Goal: Task Accomplishment & Management: Manage account settings

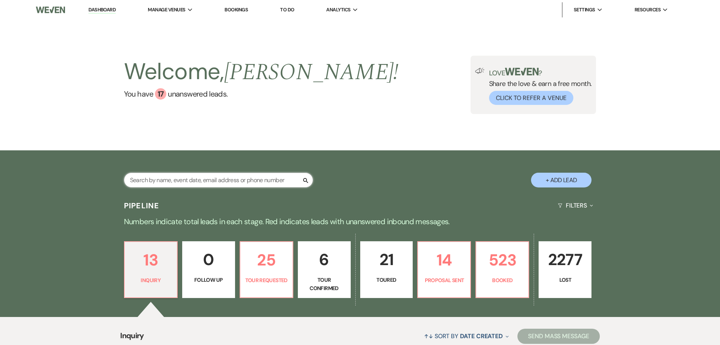
click at [214, 179] on input "text" at bounding box center [218, 179] width 189 height 15
type input "ashlyn"
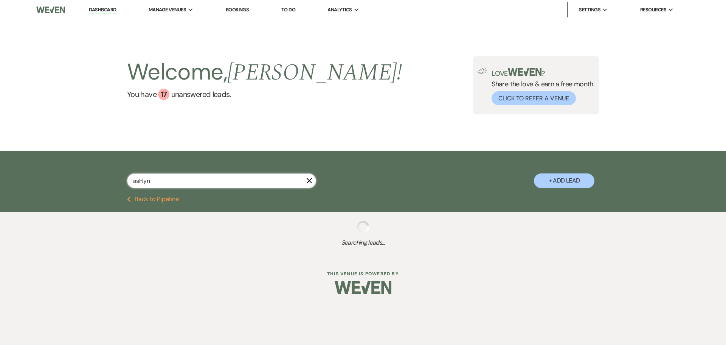
select select "4"
select select "8"
select select "1"
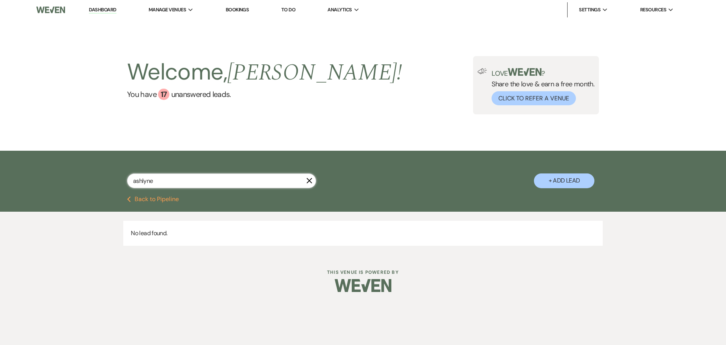
type input "ashlyn"
select select "4"
select select "8"
select select "1"
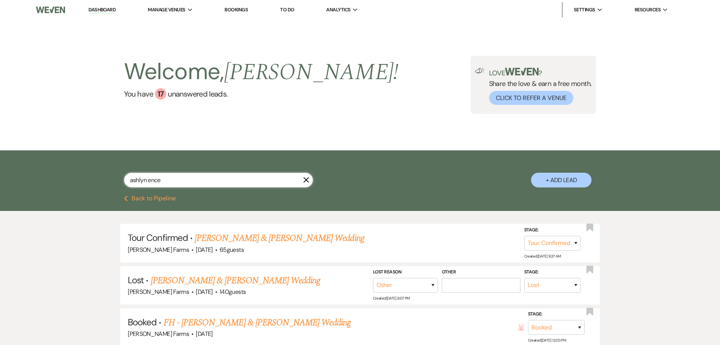
type input "ashlyn ence"
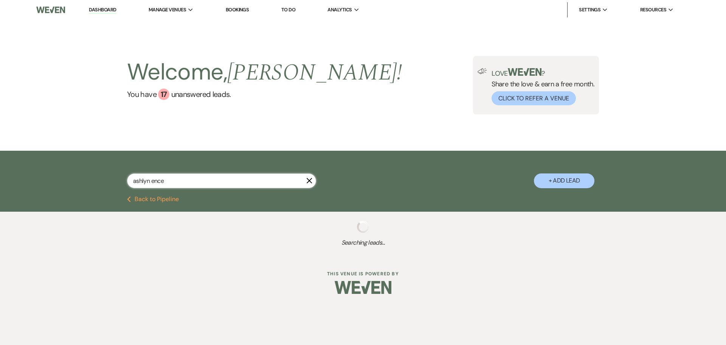
select select "4"
select select "8"
select select "1"
select select "8"
select select "5"
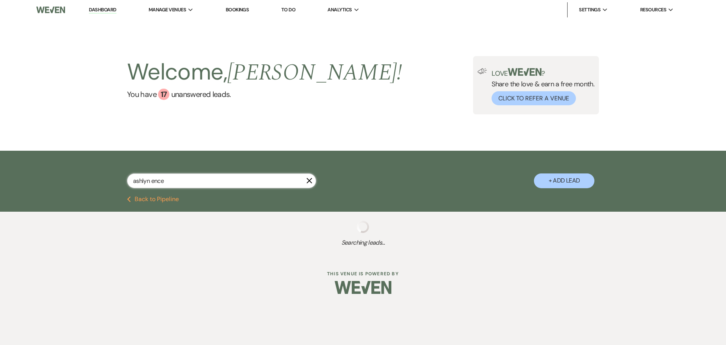
select select "8"
select select "5"
select select "8"
select select "5"
select select "8"
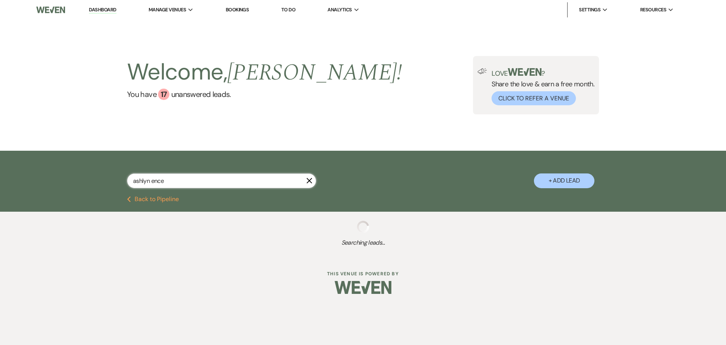
select select "1"
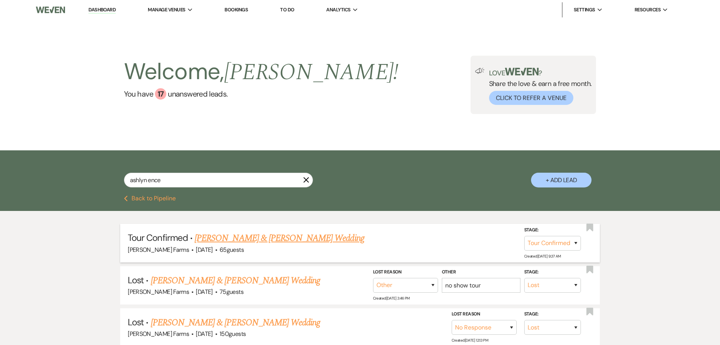
click at [256, 240] on link "[PERSON_NAME] & [PERSON_NAME] Wedding" at bounding box center [279, 238] width 169 height 14
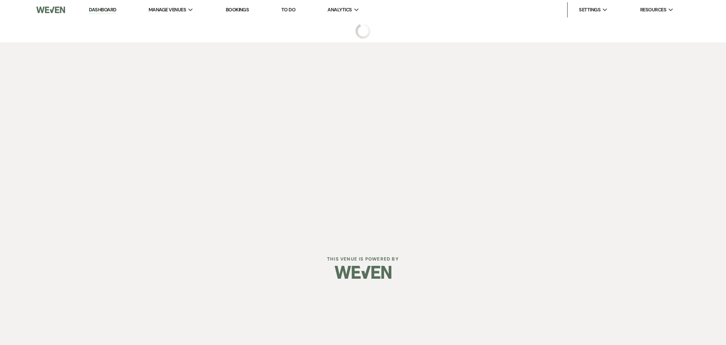
select select "4"
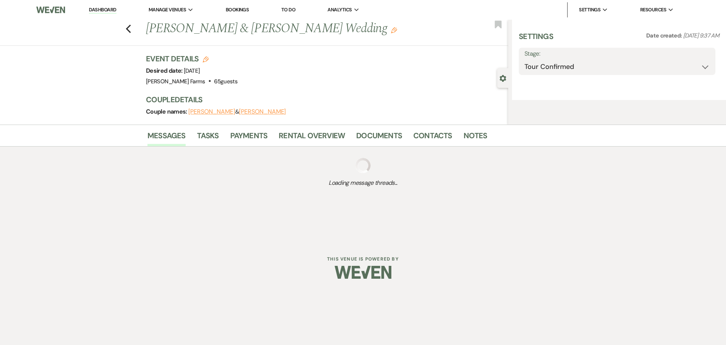
select select "5"
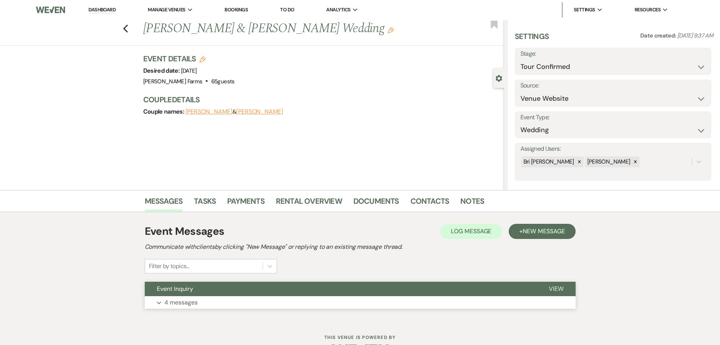
click at [249, 301] on button "Expand 4 messages" at bounding box center [360, 302] width 431 height 13
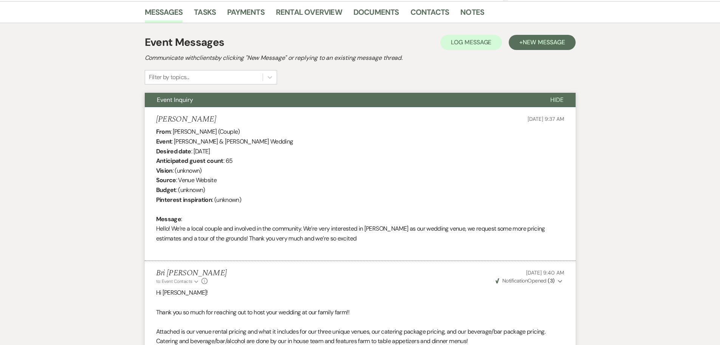
scroll to position [189, 0]
click at [421, 12] on link "Contacts" at bounding box center [430, 14] width 39 height 17
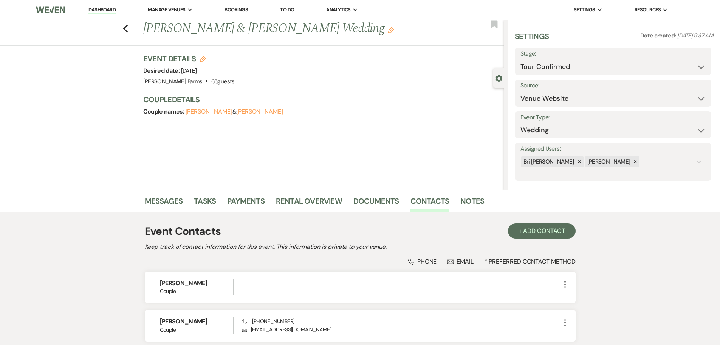
click at [112, 8] on link "Dashboard" at bounding box center [101, 9] width 27 height 7
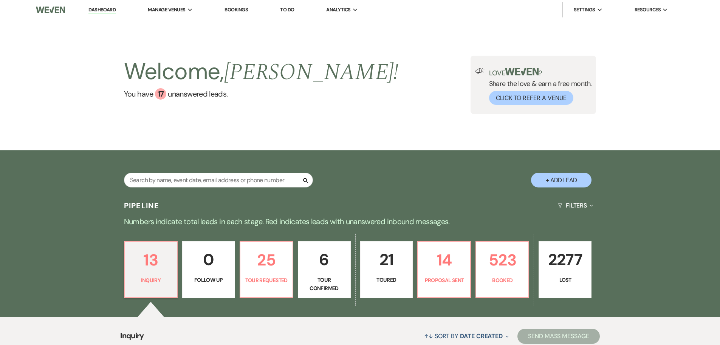
click at [204, 170] on div "Search + Add Lead" at bounding box center [360, 174] width 545 height 40
click at [205, 179] on input "text" at bounding box center [218, 179] width 189 height 15
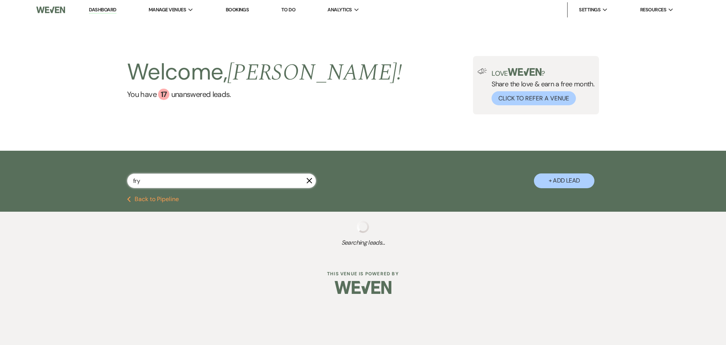
type input "fry"
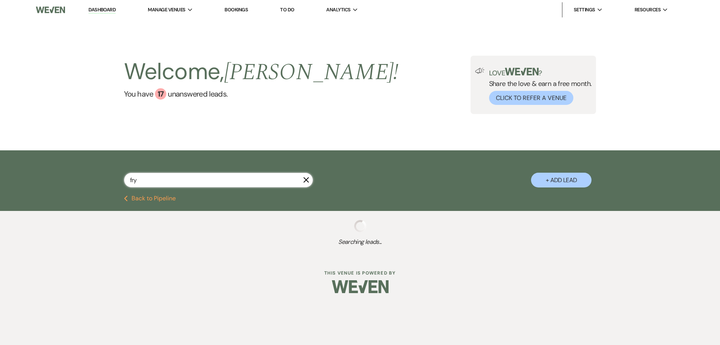
select select "6"
select select "8"
select select "10"
select select "8"
select select "5"
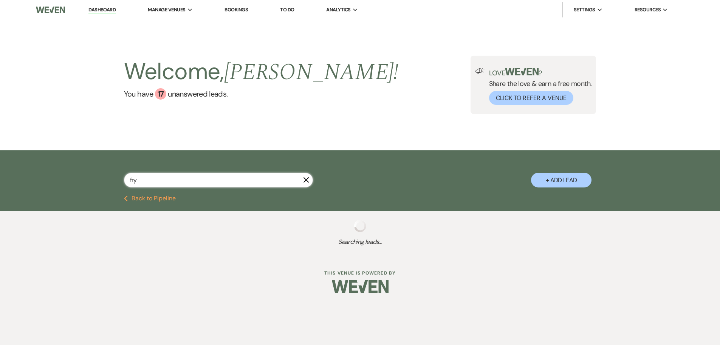
select select "8"
select select "4"
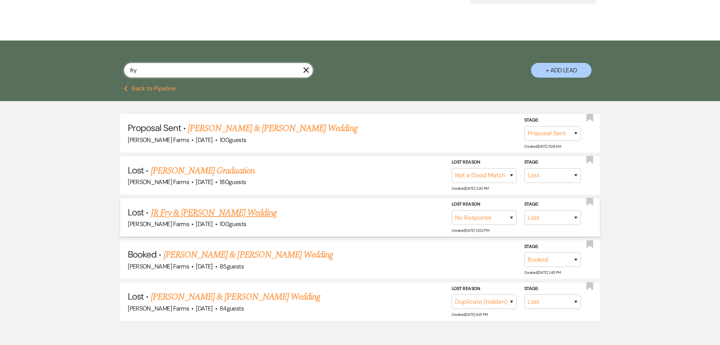
scroll to position [147, 0]
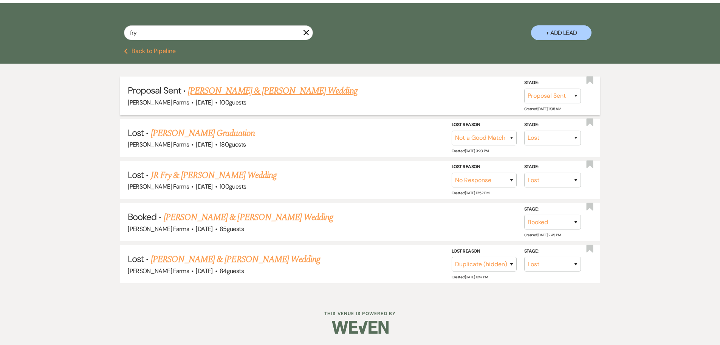
click at [216, 92] on link "[PERSON_NAME] & [PERSON_NAME] Wedding" at bounding box center [272, 91] width 169 height 14
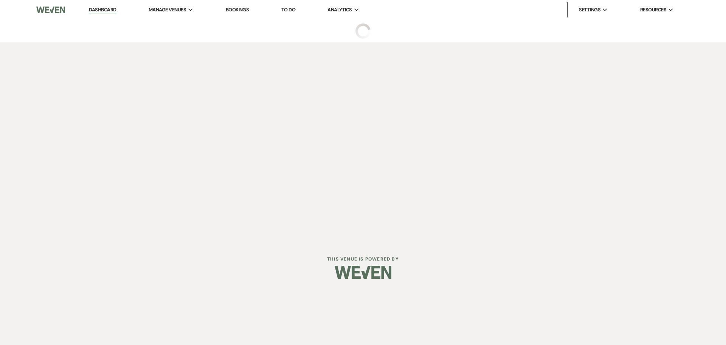
select select "6"
select select "5"
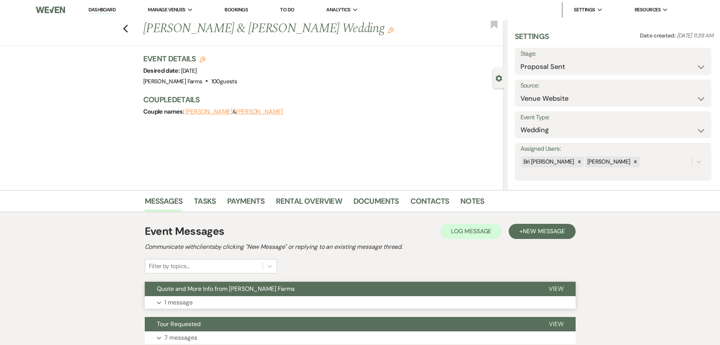
click at [223, 290] on span "Quote and More Info from [PERSON_NAME] Farms" at bounding box center [226, 288] width 138 height 8
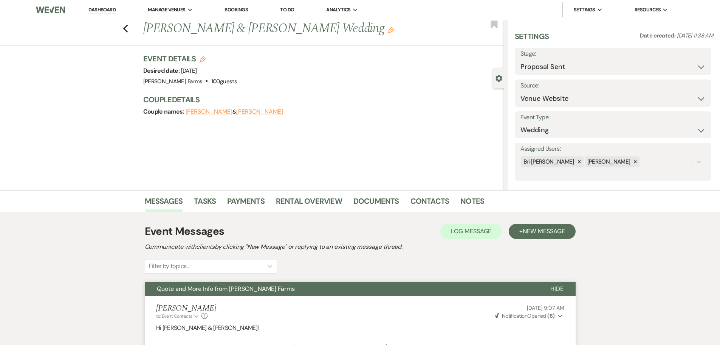
click at [113, 11] on link "Dashboard" at bounding box center [101, 9] width 27 height 7
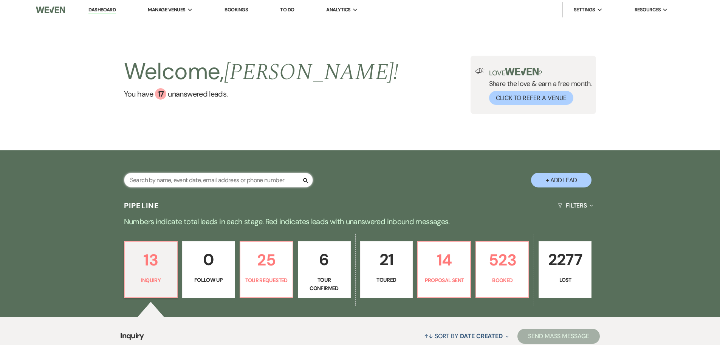
click at [198, 174] on input "text" at bounding box center [218, 179] width 189 height 15
type input "[PERSON_NAME]"
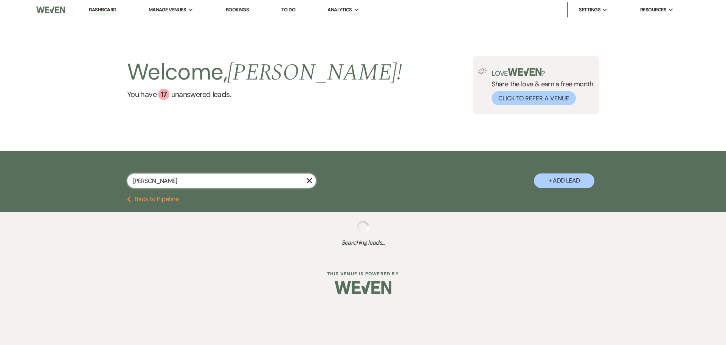
select select "5"
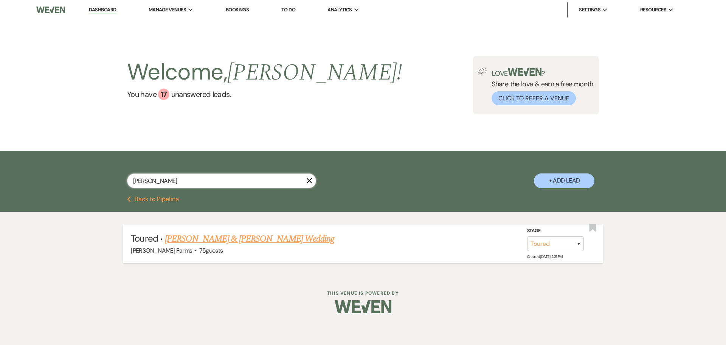
type input "[PERSON_NAME]"
click at [235, 234] on link "[PERSON_NAME] & [PERSON_NAME] Wedding" at bounding box center [249, 239] width 169 height 14
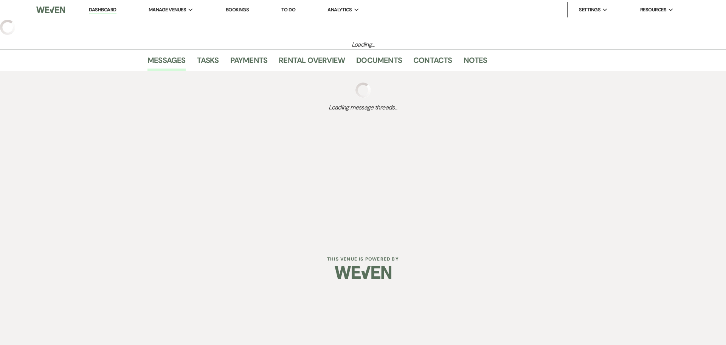
select select "5"
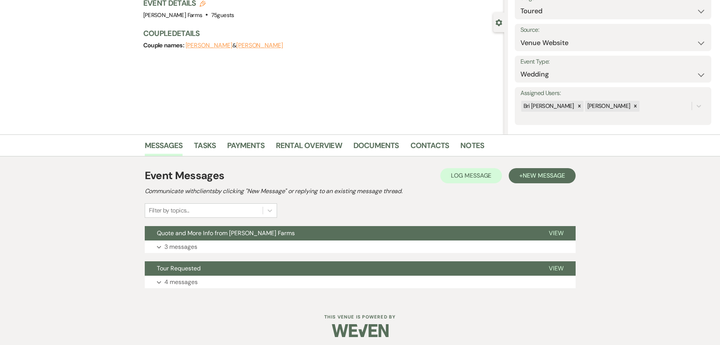
scroll to position [59, 0]
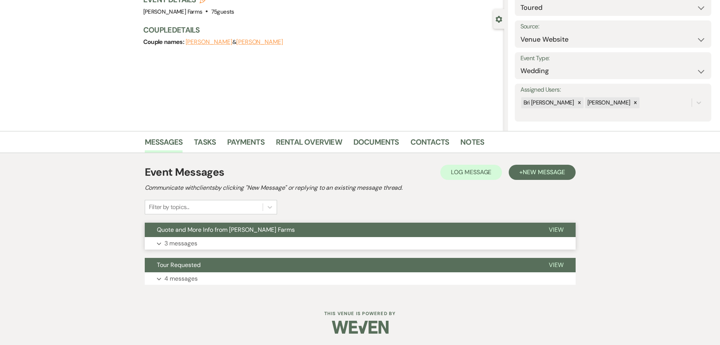
click at [210, 240] on button "Expand 3 messages" at bounding box center [360, 243] width 431 height 13
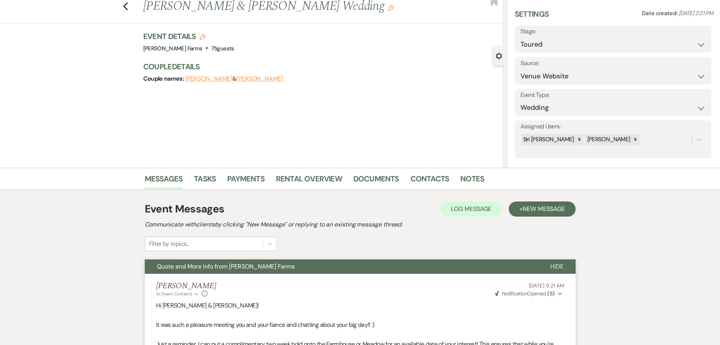
scroll to position [0, 0]
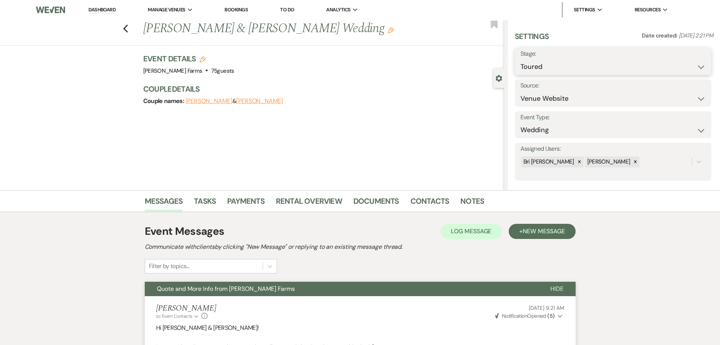
click at [587, 65] on select "Inquiry Follow Up Tour Requested Tour Confirmed Toured Proposal Sent Booked Lost" at bounding box center [613, 66] width 185 height 15
select select "6"
click at [521, 59] on select "Inquiry Follow Up Tour Requested Tour Confirmed Toured Proposal Sent Booked Lost" at bounding box center [613, 66] width 185 height 15
click at [697, 67] on button "Save" at bounding box center [690, 61] width 43 height 15
click at [107, 11] on link "Dashboard" at bounding box center [101, 9] width 27 height 7
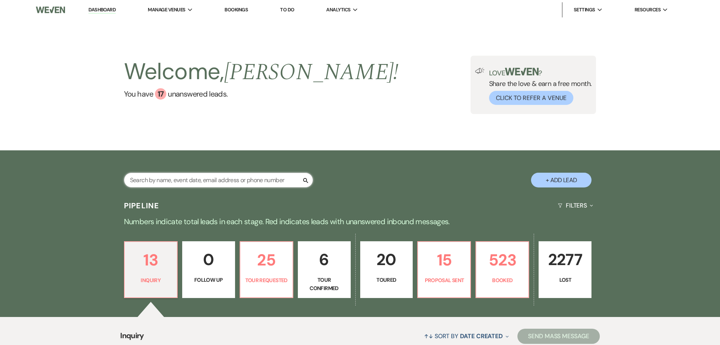
click at [176, 183] on input "text" at bounding box center [218, 179] width 189 height 15
type input "[PERSON_NAME]"
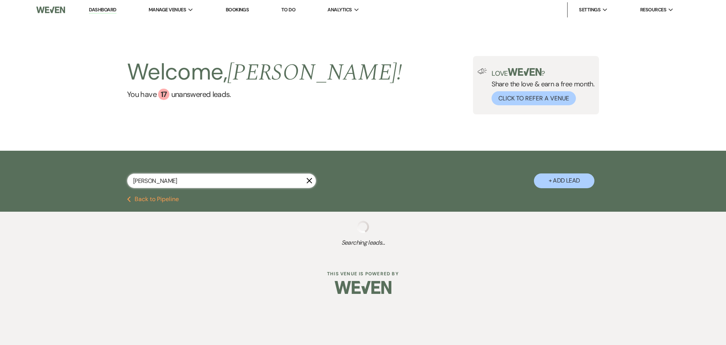
select select "2"
select select "6"
select select "8"
select select "5"
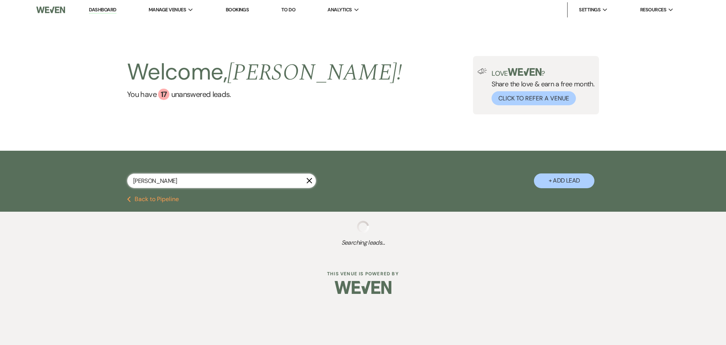
select select "8"
select select "5"
select select "8"
select select "5"
select select "8"
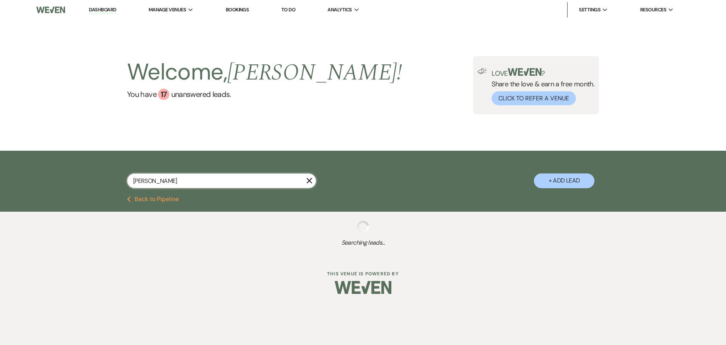
select select "5"
select select "8"
select select "5"
select select "8"
select select "5"
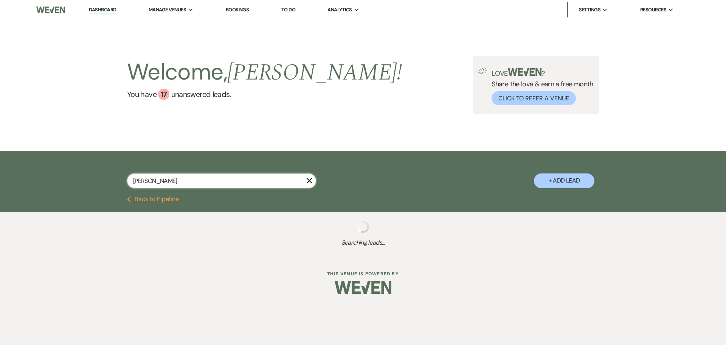
select select "8"
select select "5"
select select "8"
select select "6"
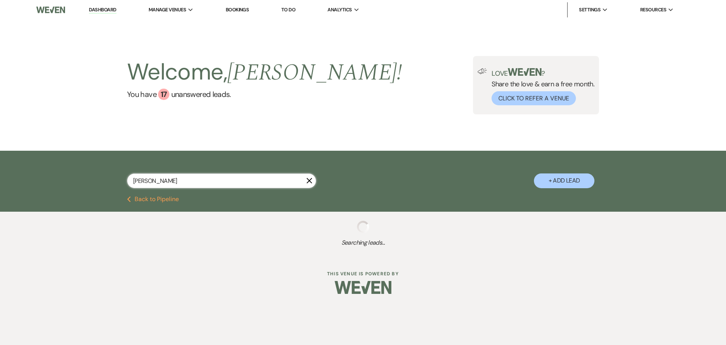
select select "8"
select select "5"
select select "8"
select select "5"
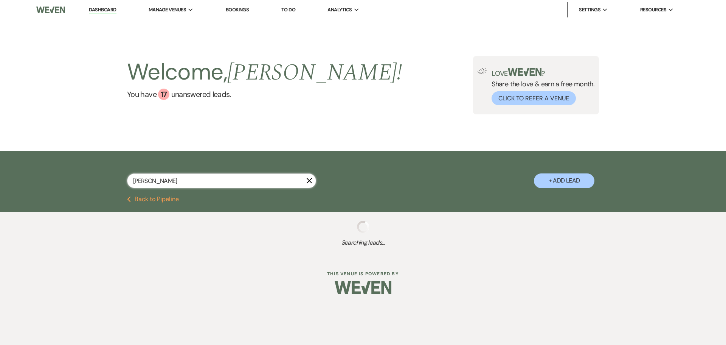
select select "8"
select select "5"
select select "8"
select select "2"
select select "8"
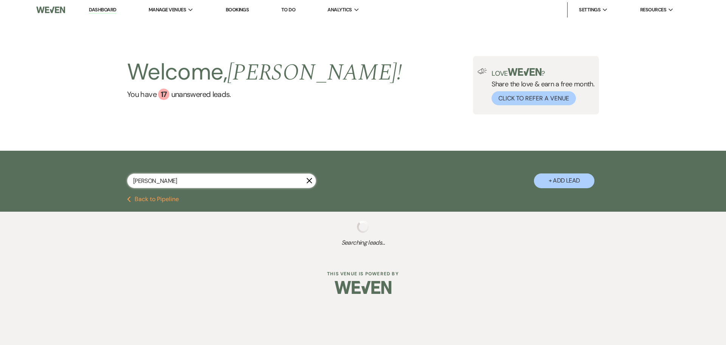
select select "8"
select select "5"
select select "8"
select select "1"
select select "8"
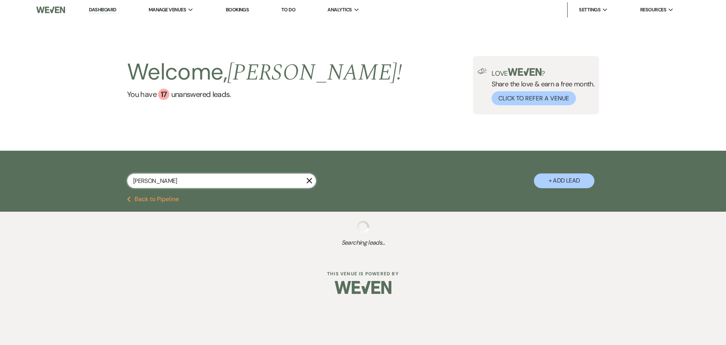
select select "1"
select select "8"
select select "1"
select select "8"
select select "1"
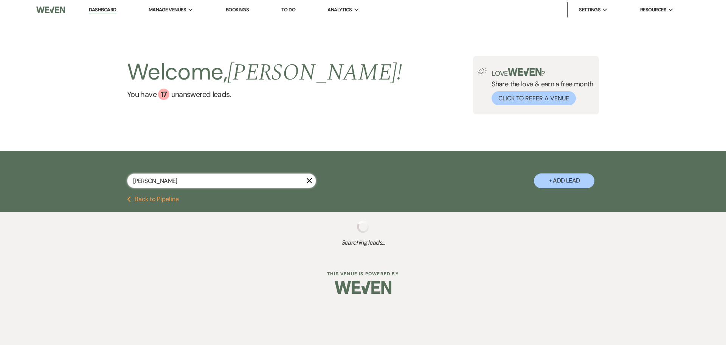
select select "8"
select select "6"
select select "8"
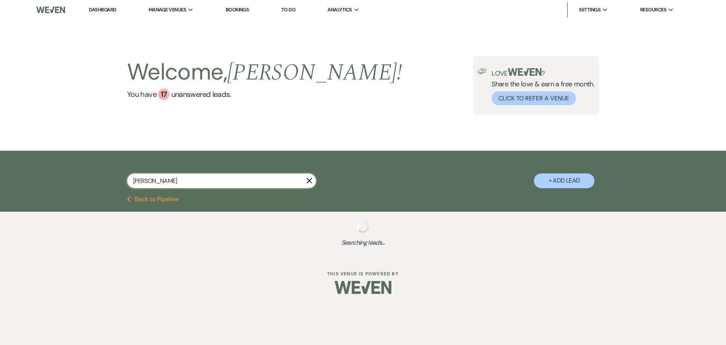
select select "1"
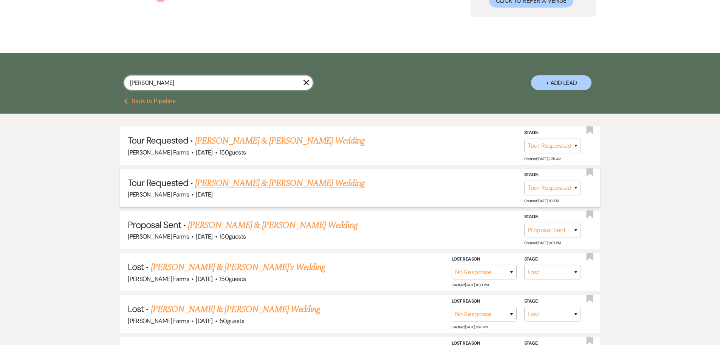
scroll to position [113, 0]
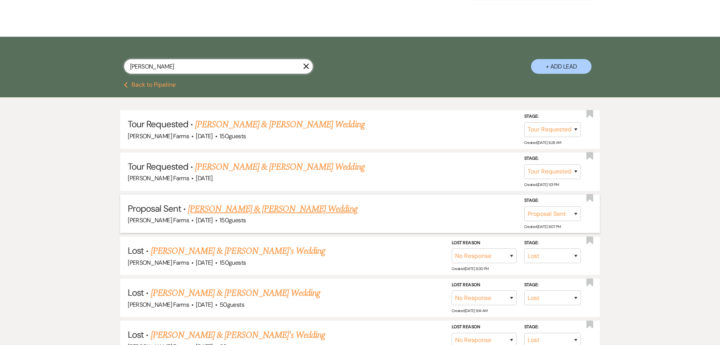
type input "[PERSON_NAME]"
click at [296, 209] on link "[PERSON_NAME] & [PERSON_NAME] Wedding" at bounding box center [272, 209] width 169 height 14
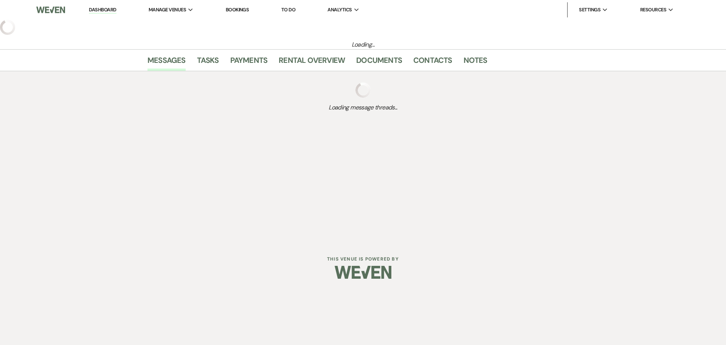
select select "6"
select select "5"
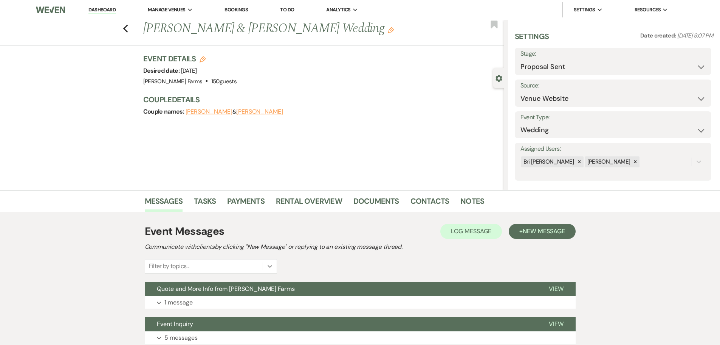
drag, startPoint x: 259, startPoint y: 289, endPoint x: 265, endPoint y: 263, distance: 26.0
click at [260, 288] on span "Quote and More Info from [PERSON_NAME] Farms" at bounding box center [226, 288] width 138 height 8
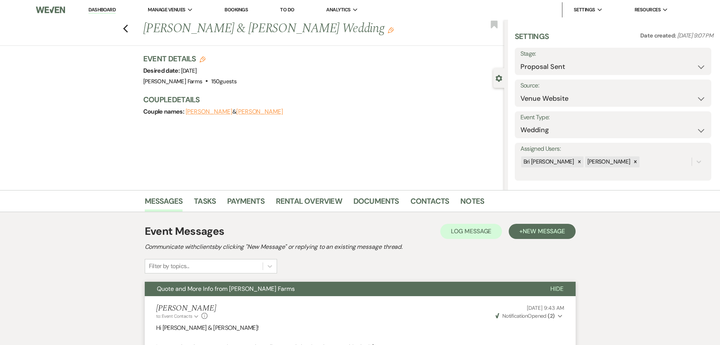
click at [99, 9] on link "Dashboard" at bounding box center [101, 9] width 27 height 7
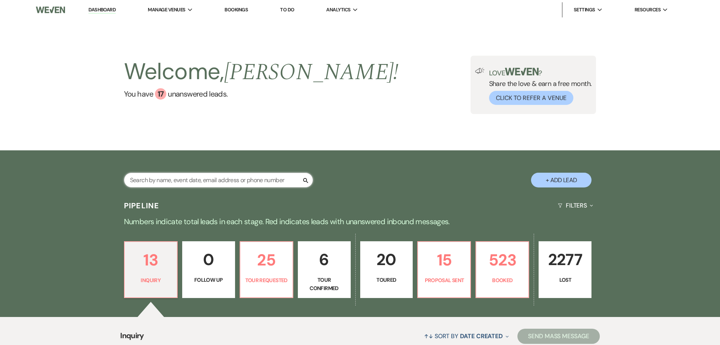
click at [205, 181] on input "text" at bounding box center [218, 179] width 189 height 15
type input "swierstra"
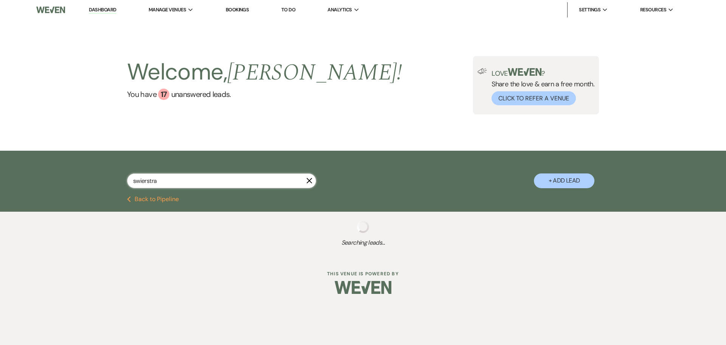
select select "8"
select select "6"
select select "8"
select select "6"
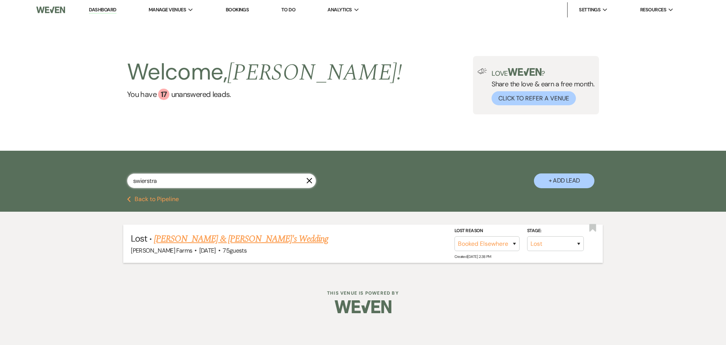
type input "swierstra"
click at [235, 238] on link "[PERSON_NAME] & [PERSON_NAME]'s Wedding" at bounding box center [241, 239] width 175 height 14
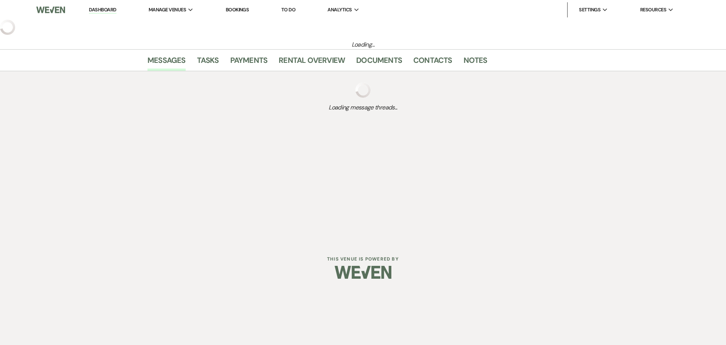
select select "8"
select select "6"
select select "5"
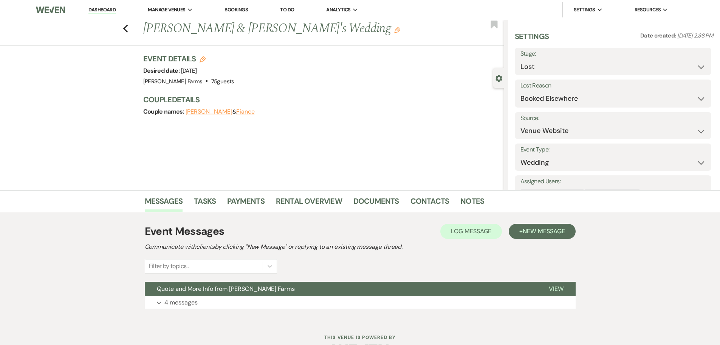
click at [111, 11] on link "Dashboard" at bounding box center [101, 9] width 27 height 7
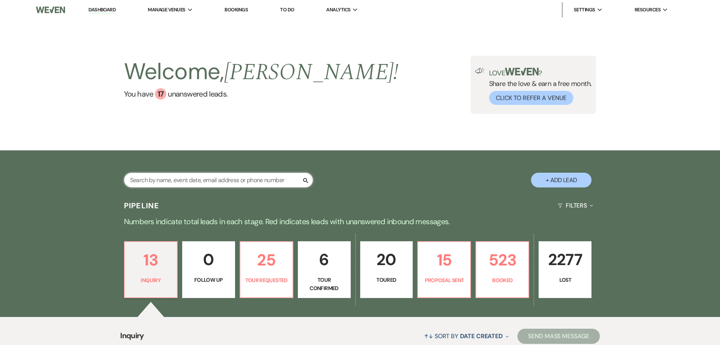
click at [191, 181] on input "text" at bounding box center [218, 179] width 189 height 15
type input "[PERSON_NAME]"
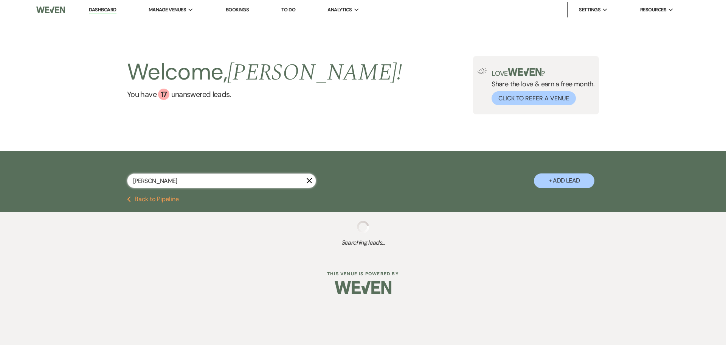
select select "8"
select select "5"
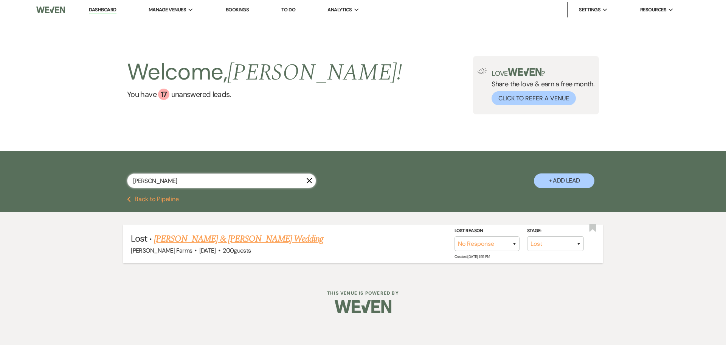
type input "[PERSON_NAME]"
click at [245, 235] on link "[PERSON_NAME] & [PERSON_NAME] Wedding" at bounding box center [238, 239] width 169 height 14
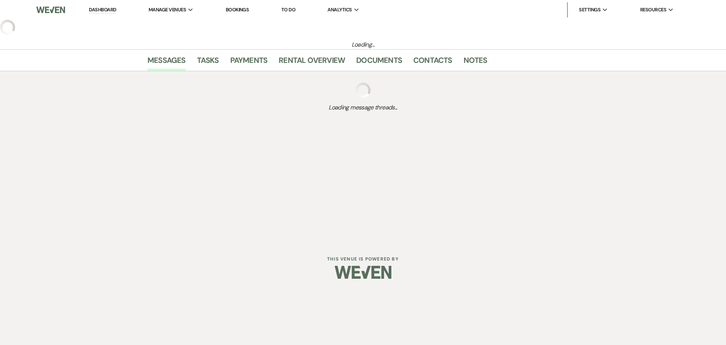
select select "8"
select select "5"
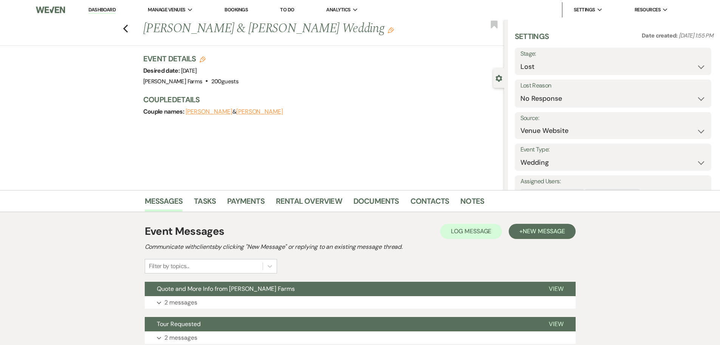
click at [98, 13] on link "Dashboard" at bounding box center [101, 9] width 27 height 7
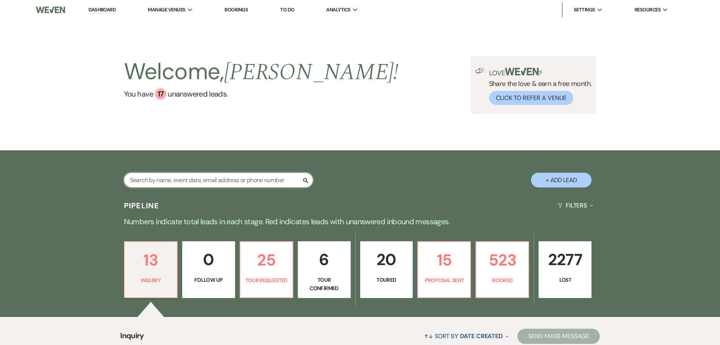
click at [173, 183] on input "text" at bounding box center [218, 179] width 189 height 15
type input "ceotto"
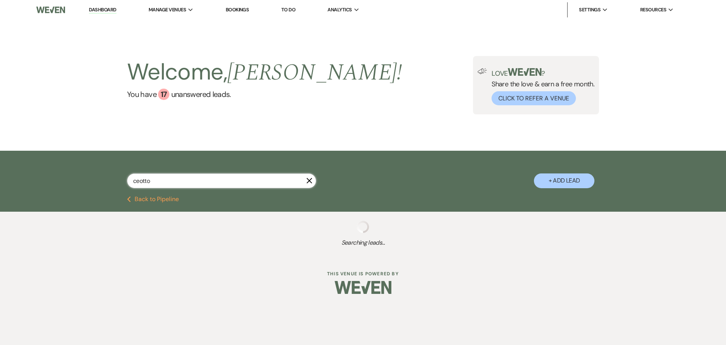
select select "8"
select select "6"
select select "8"
select select "4"
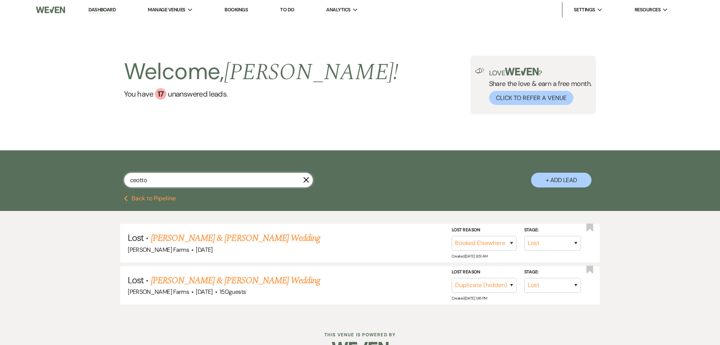
type input "ceotto"
click at [107, 10] on link "Dashboard" at bounding box center [101, 9] width 27 height 7
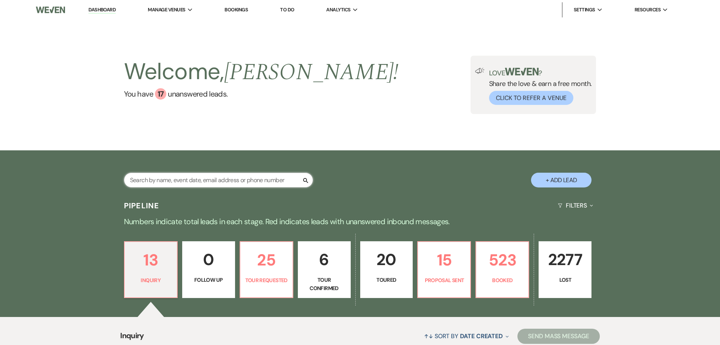
click at [186, 177] on input "text" at bounding box center [218, 179] width 189 height 15
type input "balder"
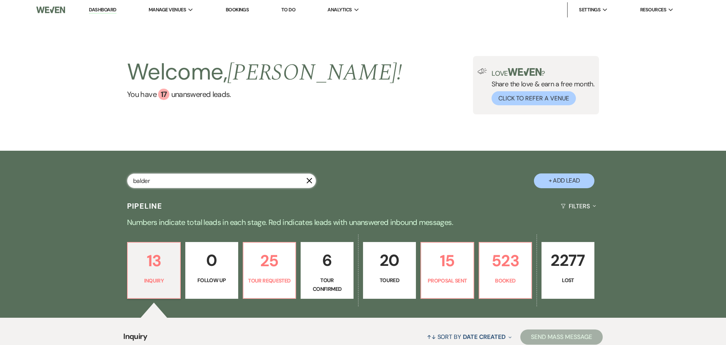
select select "8"
select select "6"
select select "8"
select select "5"
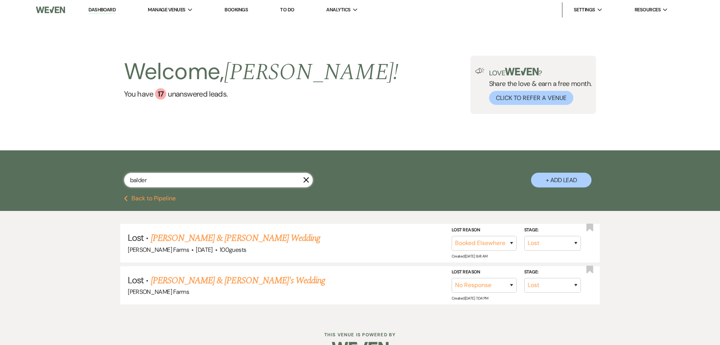
drag, startPoint x: 161, startPoint y: 184, endPoint x: 106, endPoint y: 175, distance: 56.7
click at [106, 175] on div "balder X + Add Lead" at bounding box center [360, 174] width 545 height 40
type input "frautnick"
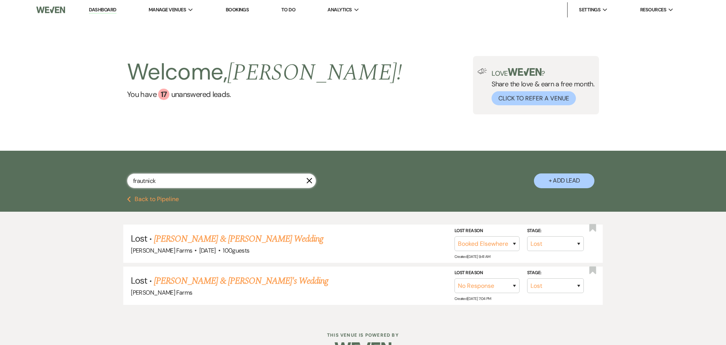
select select "8"
select select "5"
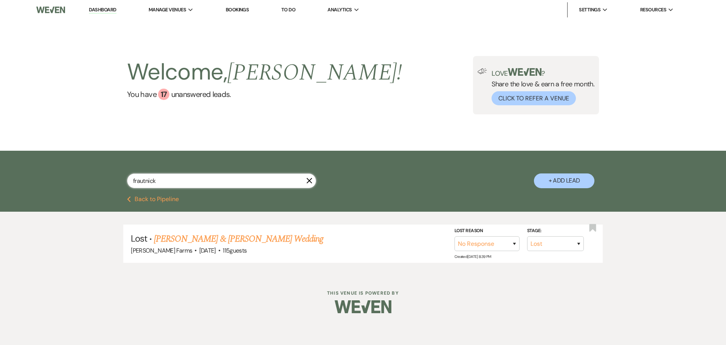
drag, startPoint x: 171, startPoint y: 186, endPoint x: 120, endPoint y: 172, distance: 53.5
click at [120, 172] on div "frautnick X + Add Lead" at bounding box center [363, 174] width 545 height 40
type input "dono"
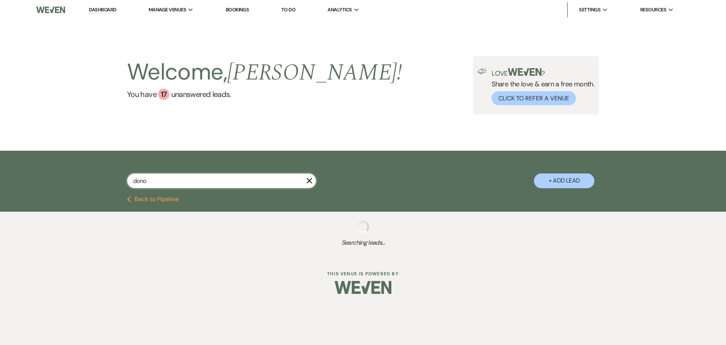
select select "8"
select select "5"
select select "8"
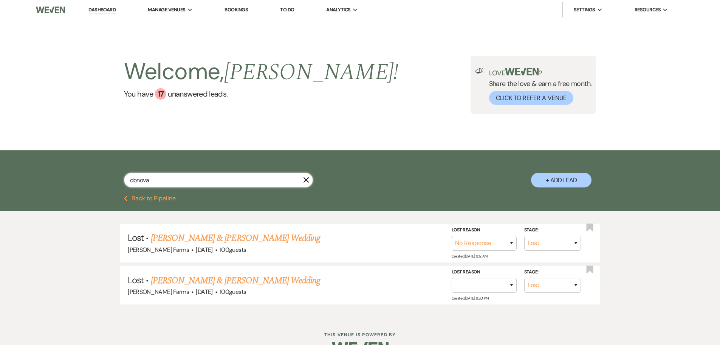
type input "[PERSON_NAME]"
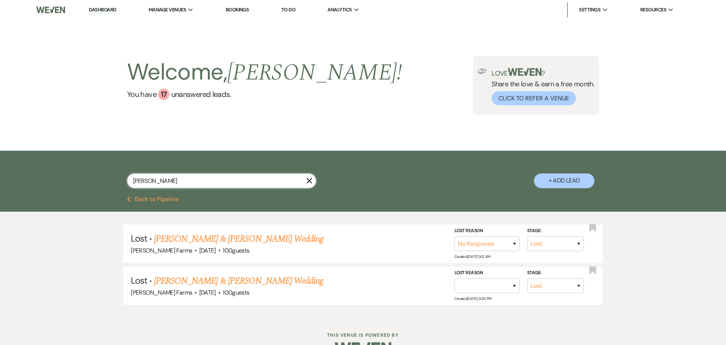
select select "8"
select select "5"
select select "8"
